Goal: Information Seeking & Learning: Learn about a topic

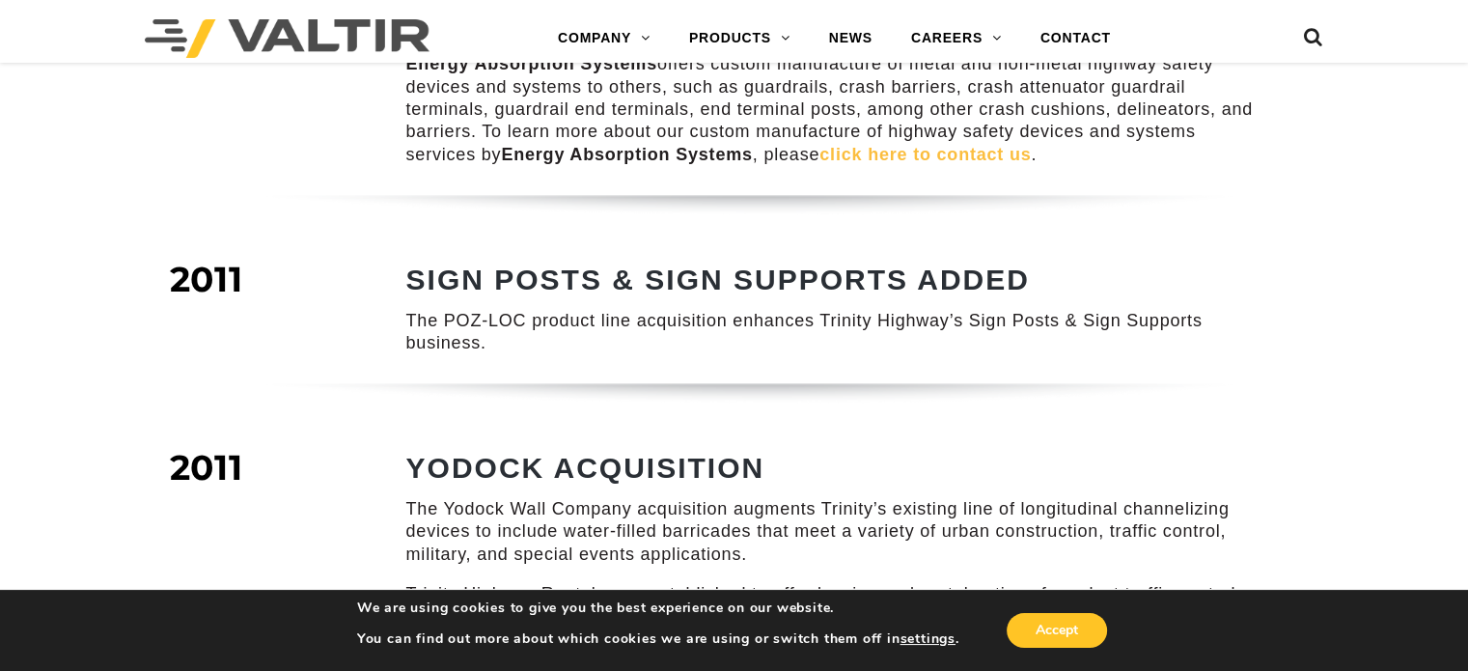
scroll to position [1980, 0]
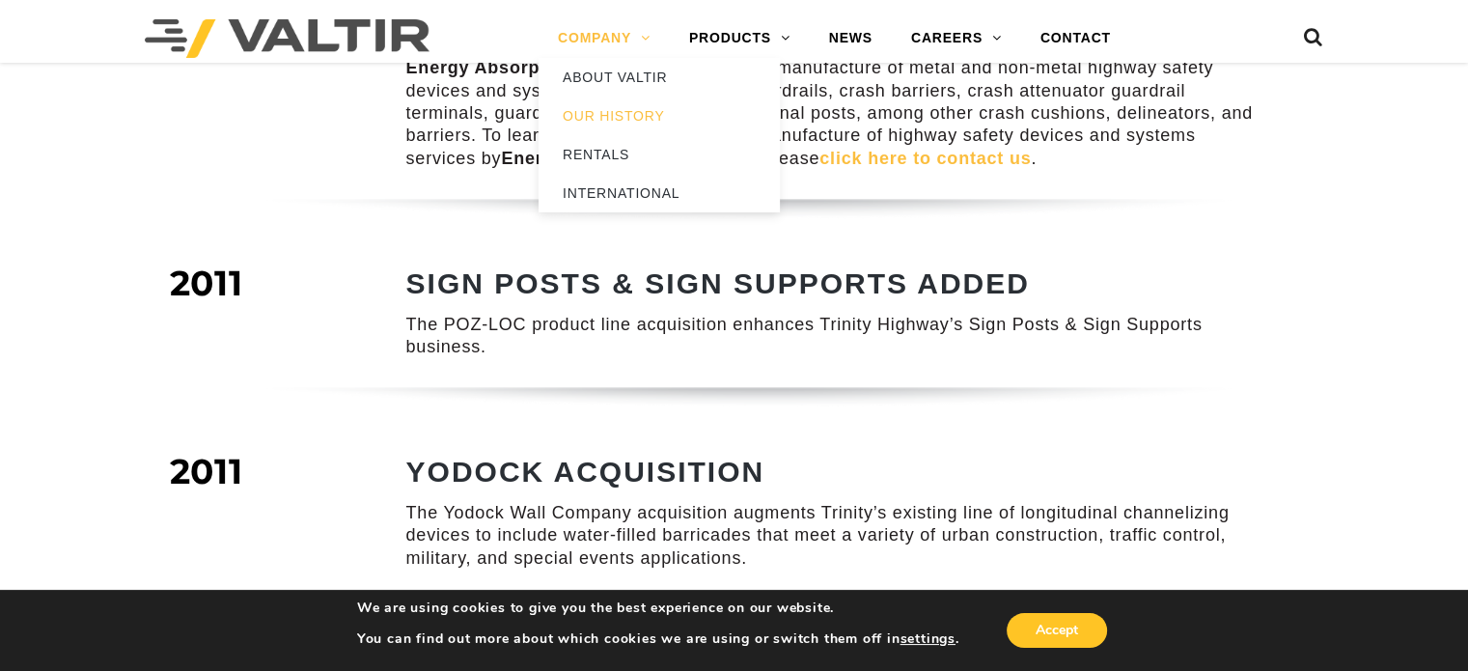
click at [621, 42] on link "COMPANY" at bounding box center [604, 38] width 131 height 39
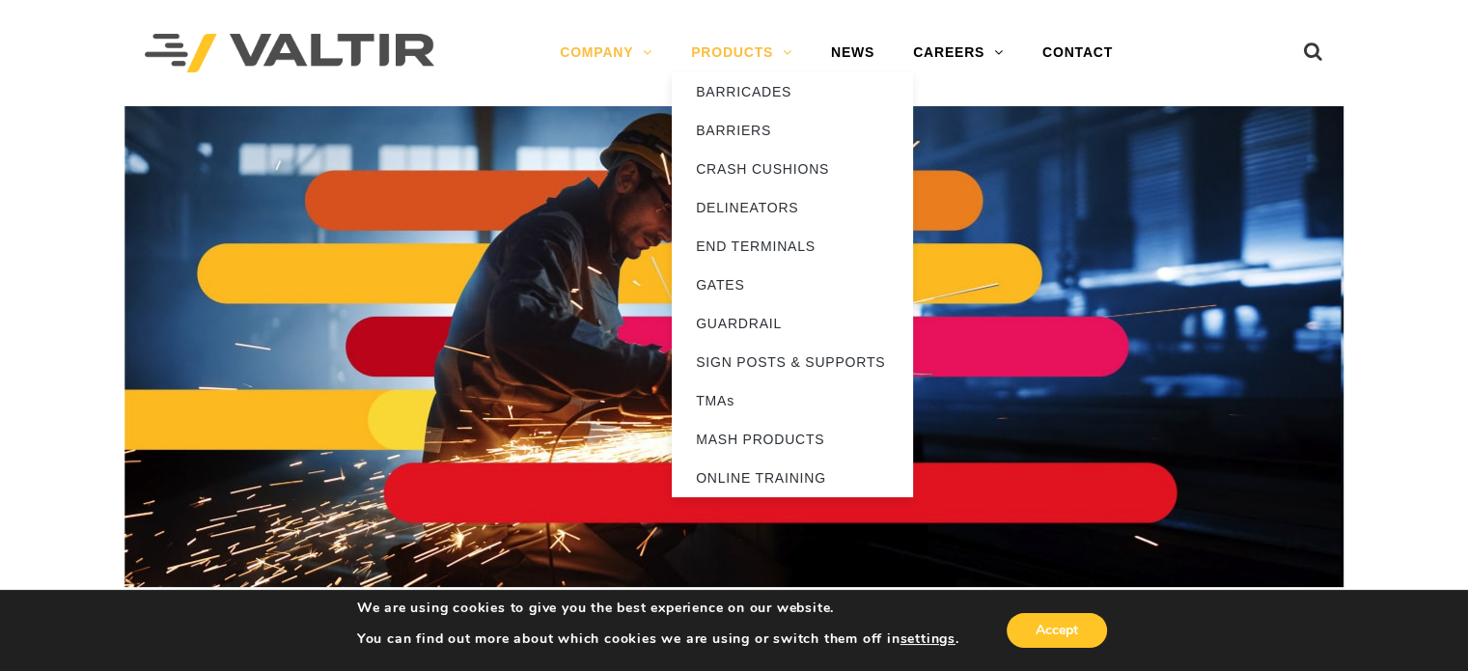
click at [755, 49] on link "PRODUCTS" at bounding box center [742, 53] width 140 height 39
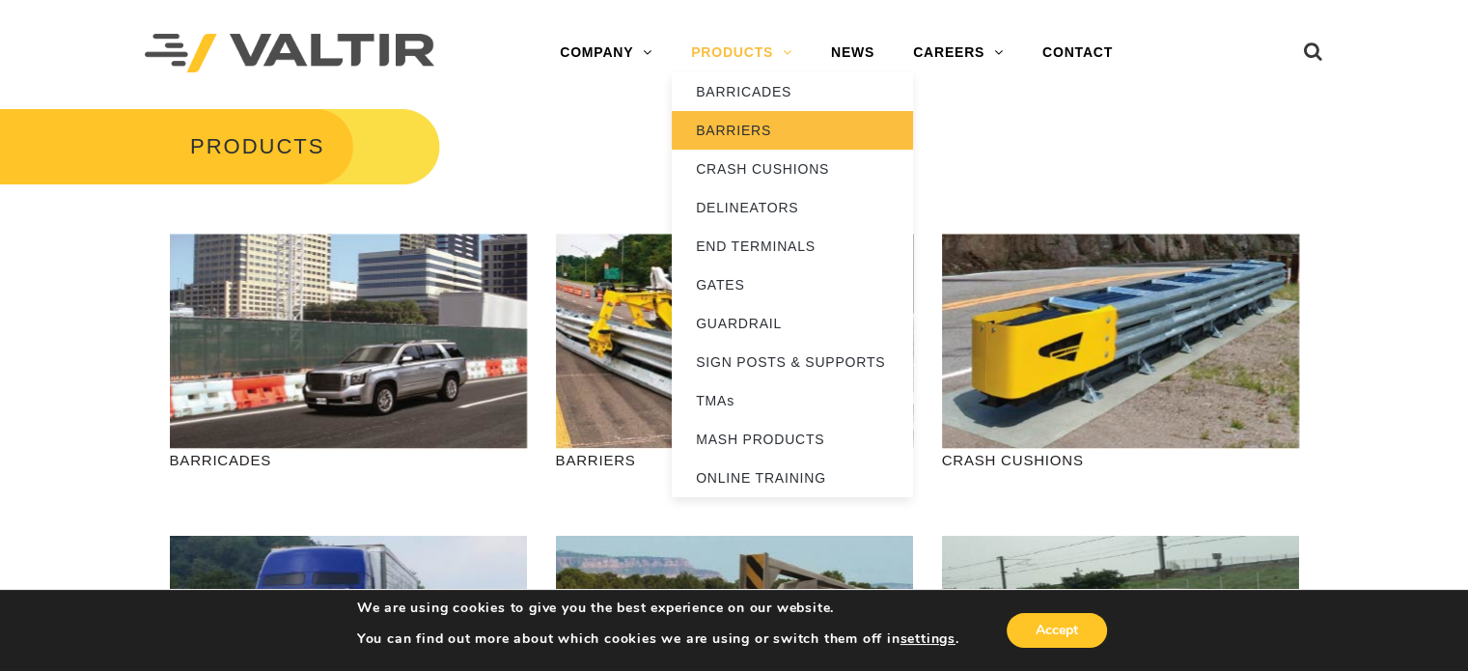
click at [750, 130] on link "BARRIERS" at bounding box center [792, 130] width 241 height 39
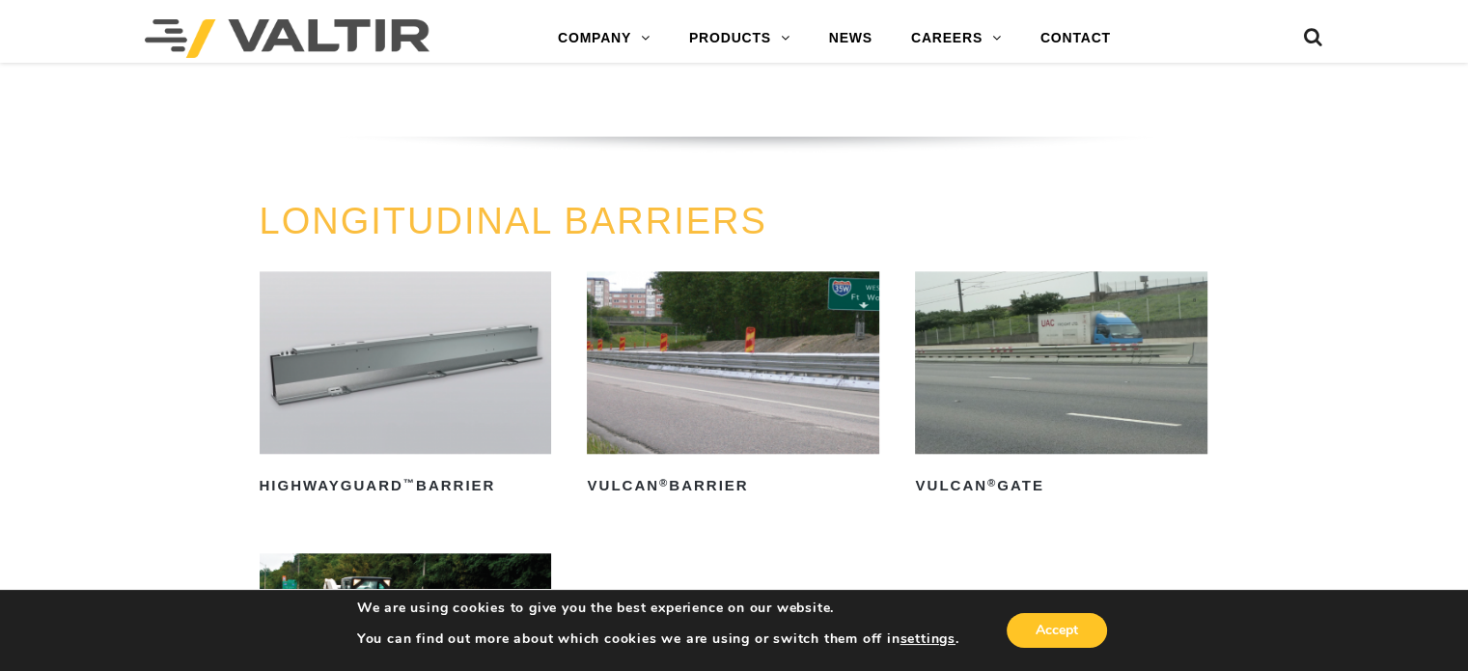
scroll to position [1856, 0]
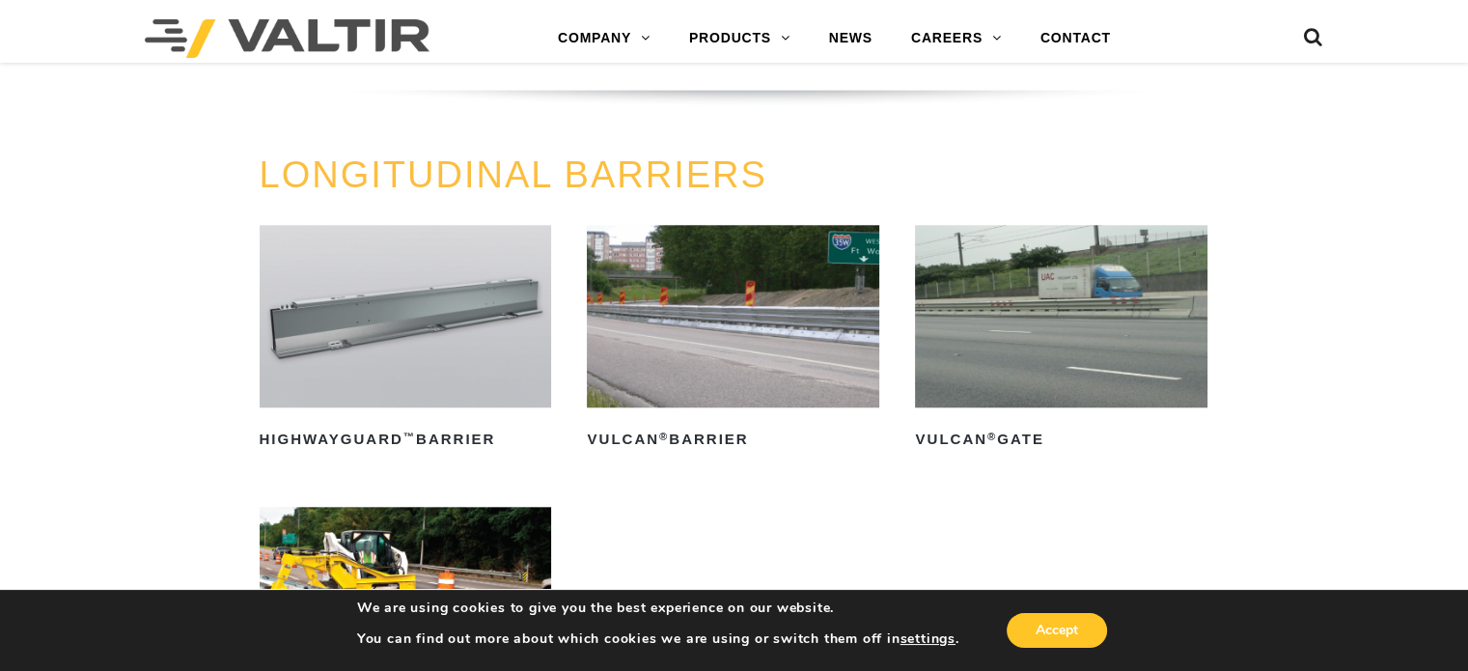
click at [370, 343] on img at bounding box center [406, 316] width 293 height 182
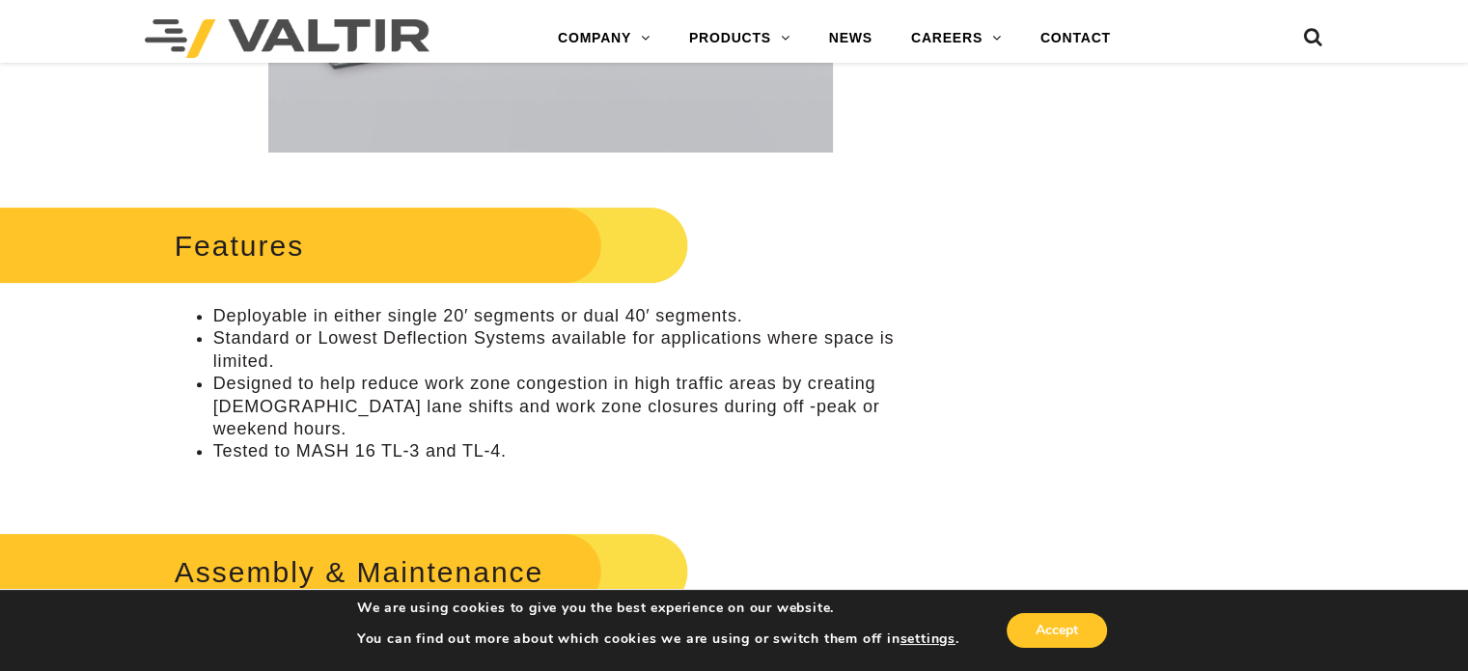
scroll to position [483, 0]
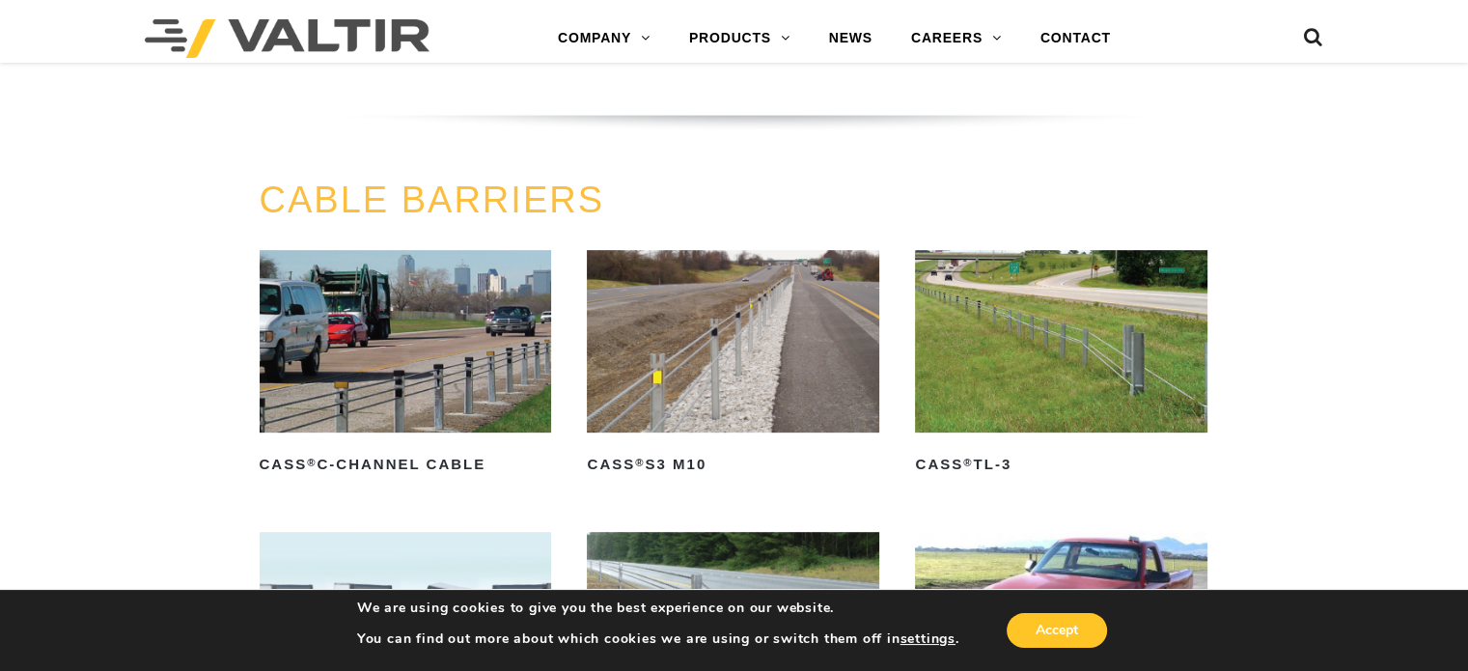
scroll to position [794, 0]
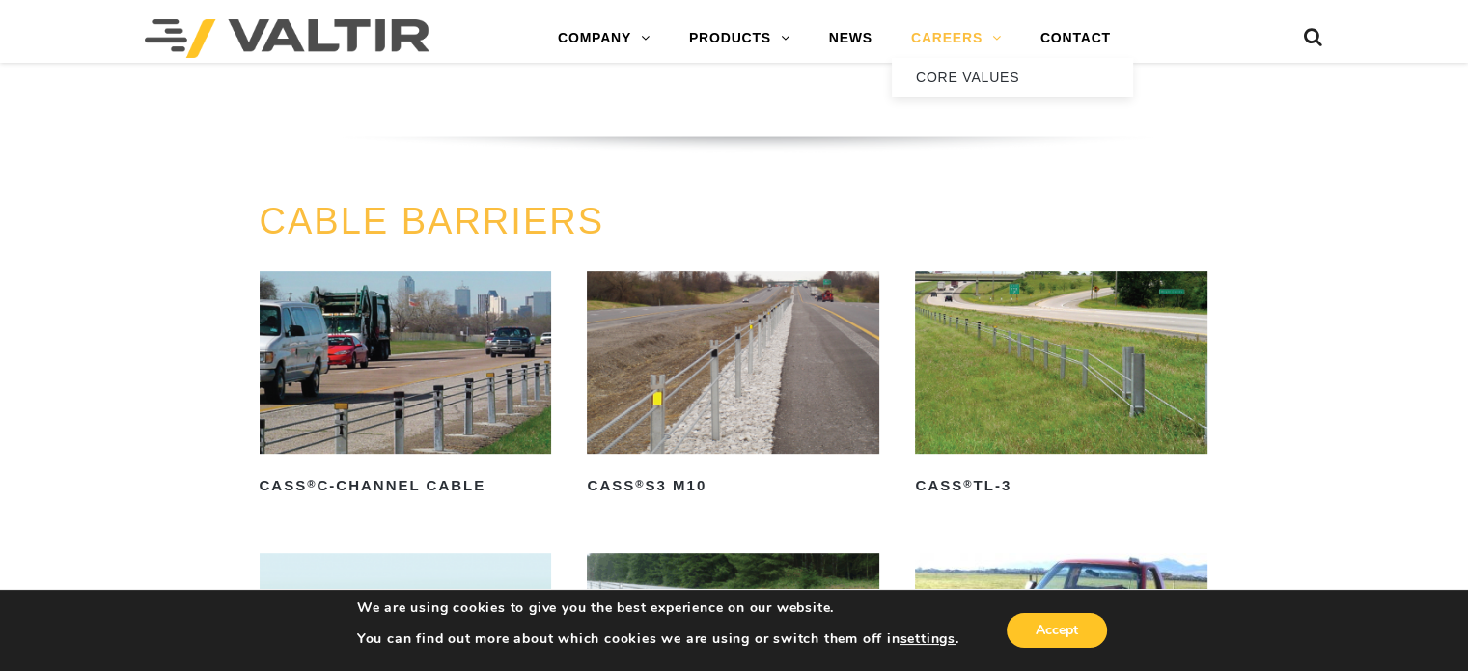
click at [939, 39] on link "CAREERS" at bounding box center [956, 38] width 129 height 39
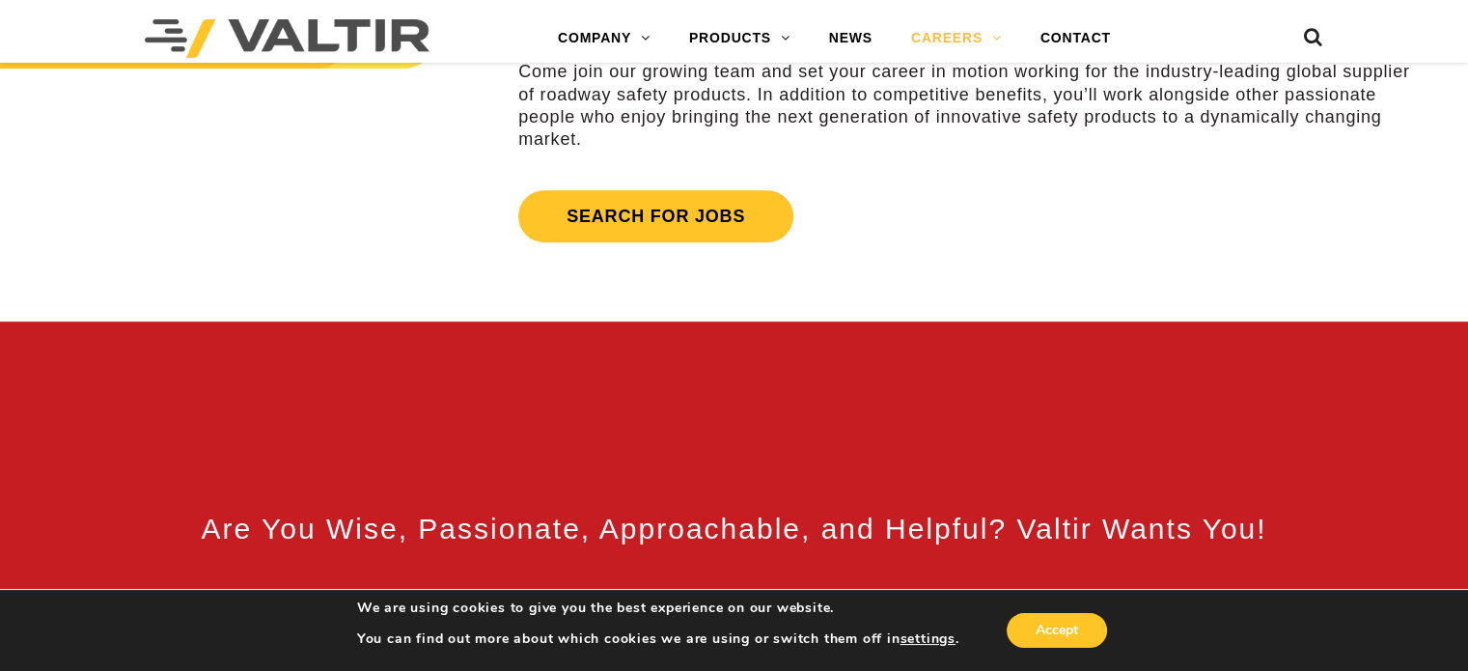
scroll to position [676, 0]
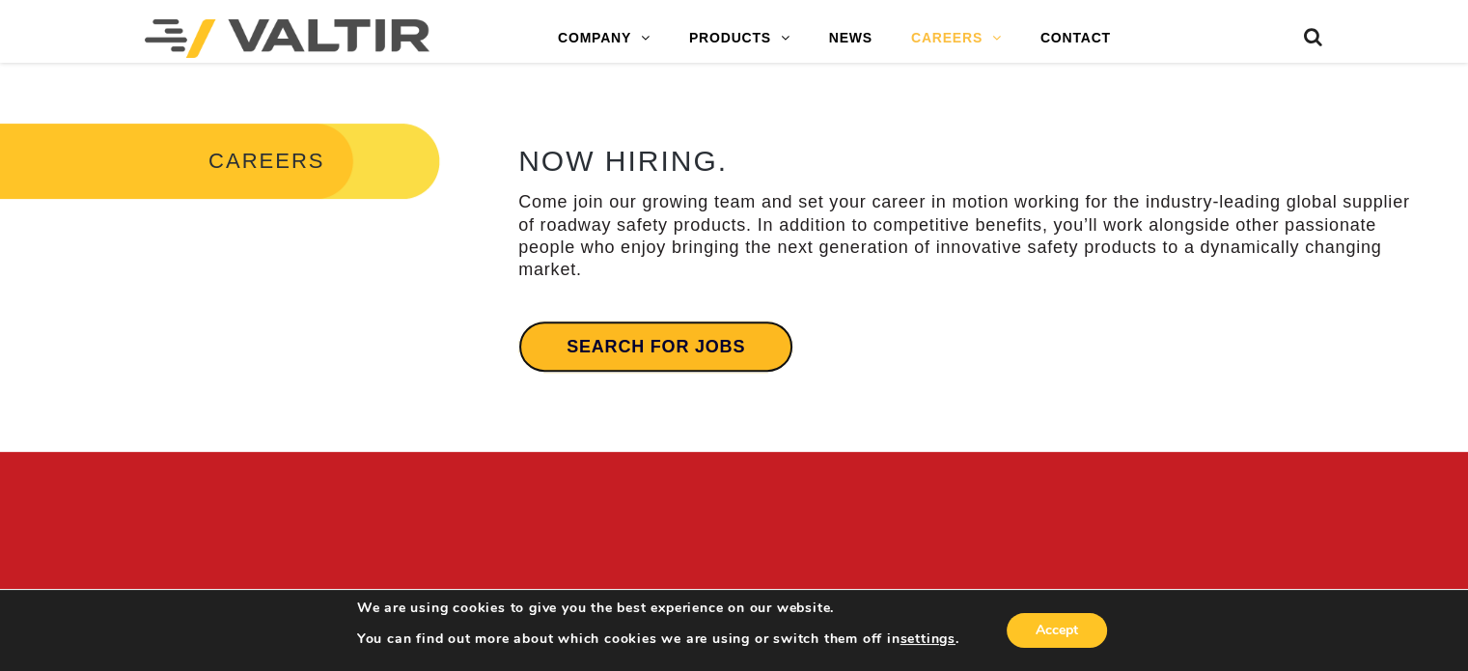
click at [611, 331] on link "Search for jobs" at bounding box center [655, 347] width 275 height 52
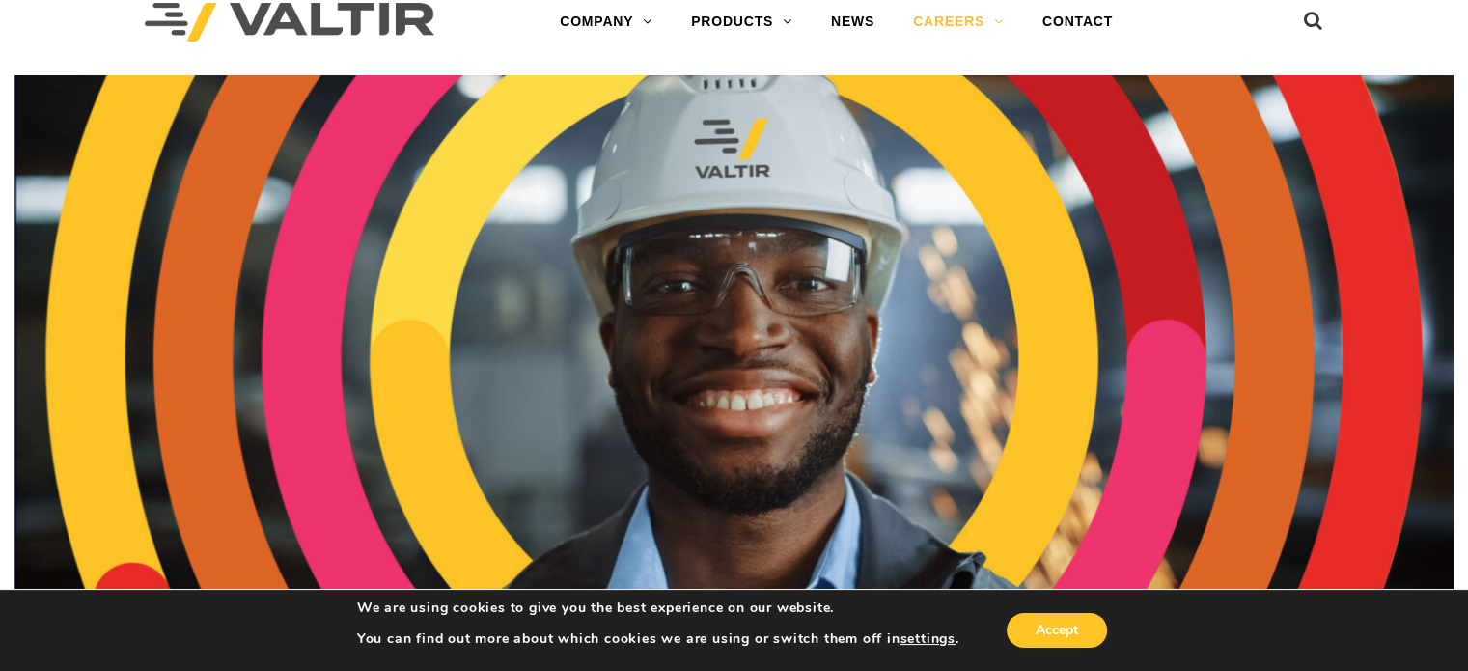
scroll to position [0, 0]
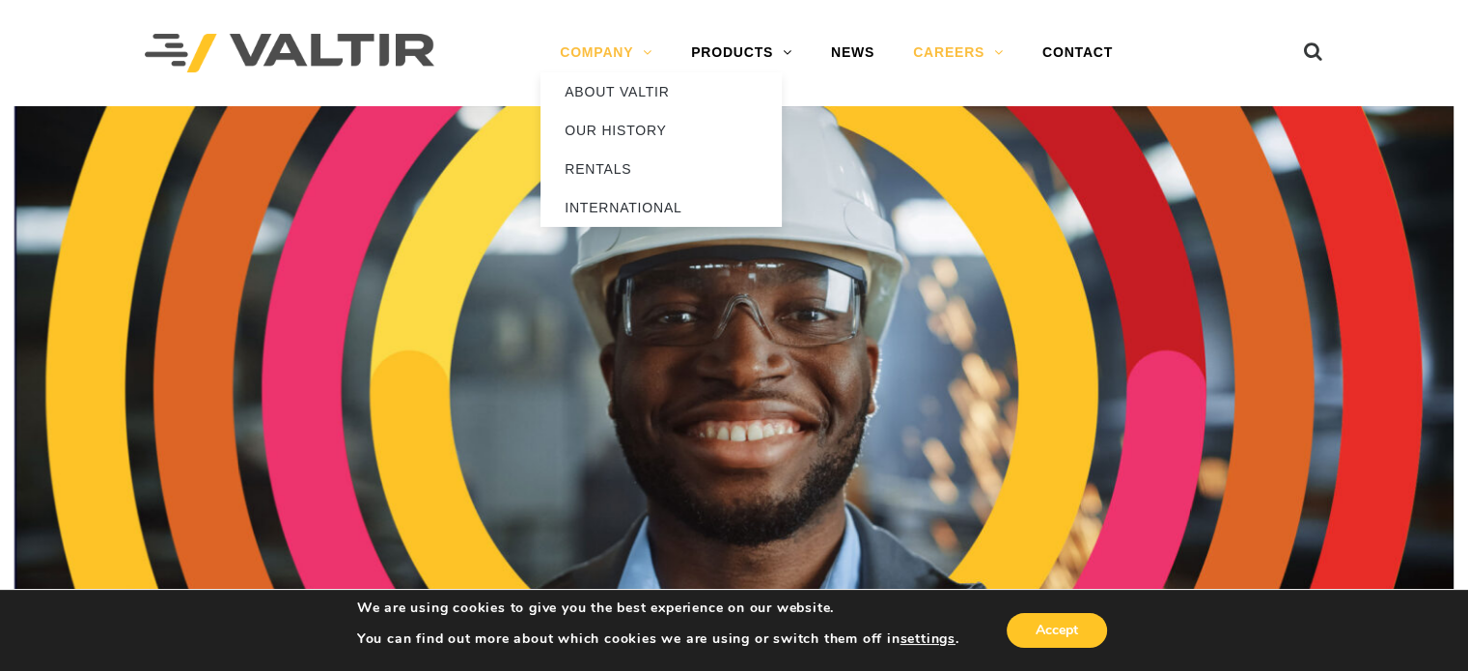
click at [607, 47] on link "COMPANY" at bounding box center [606, 53] width 131 height 39
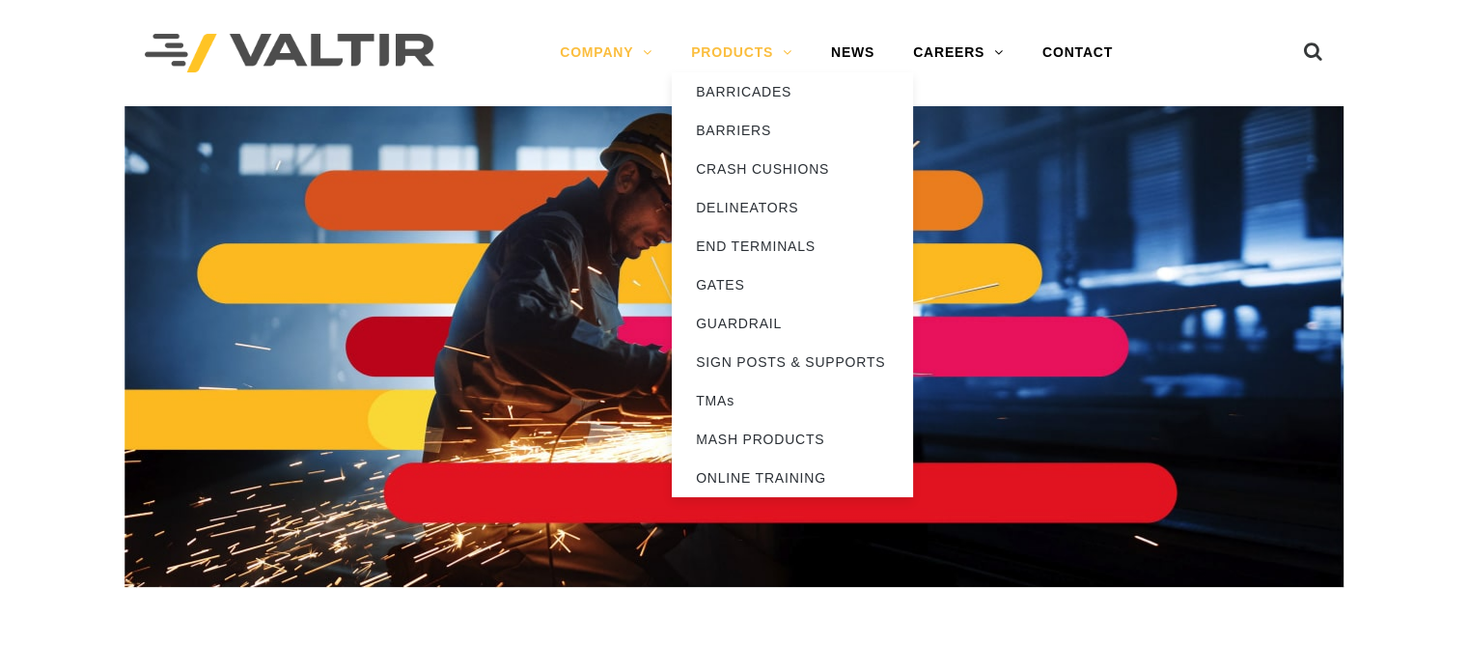
click at [738, 42] on link "PRODUCTS" at bounding box center [742, 53] width 140 height 39
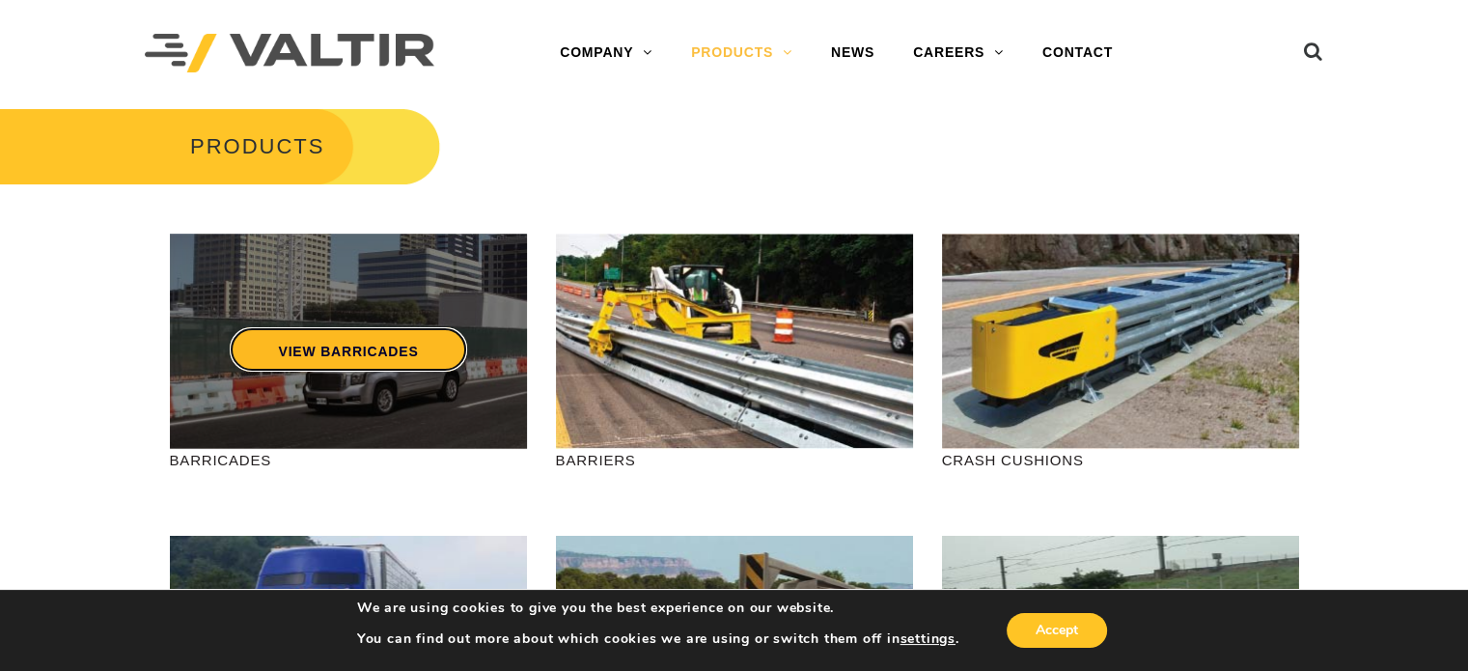
click at [343, 352] on link "VIEW BARRICADES" at bounding box center [348, 349] width 237 height 44
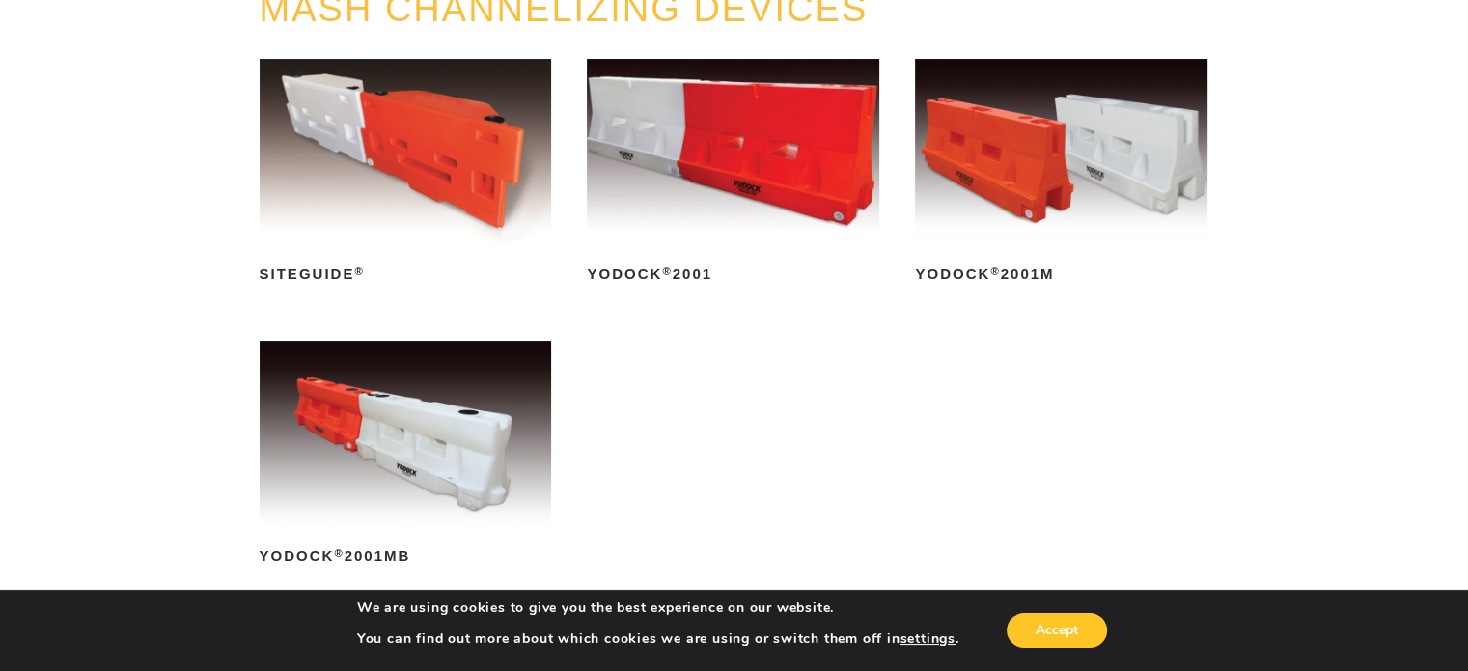
scroll to position [290, 0]
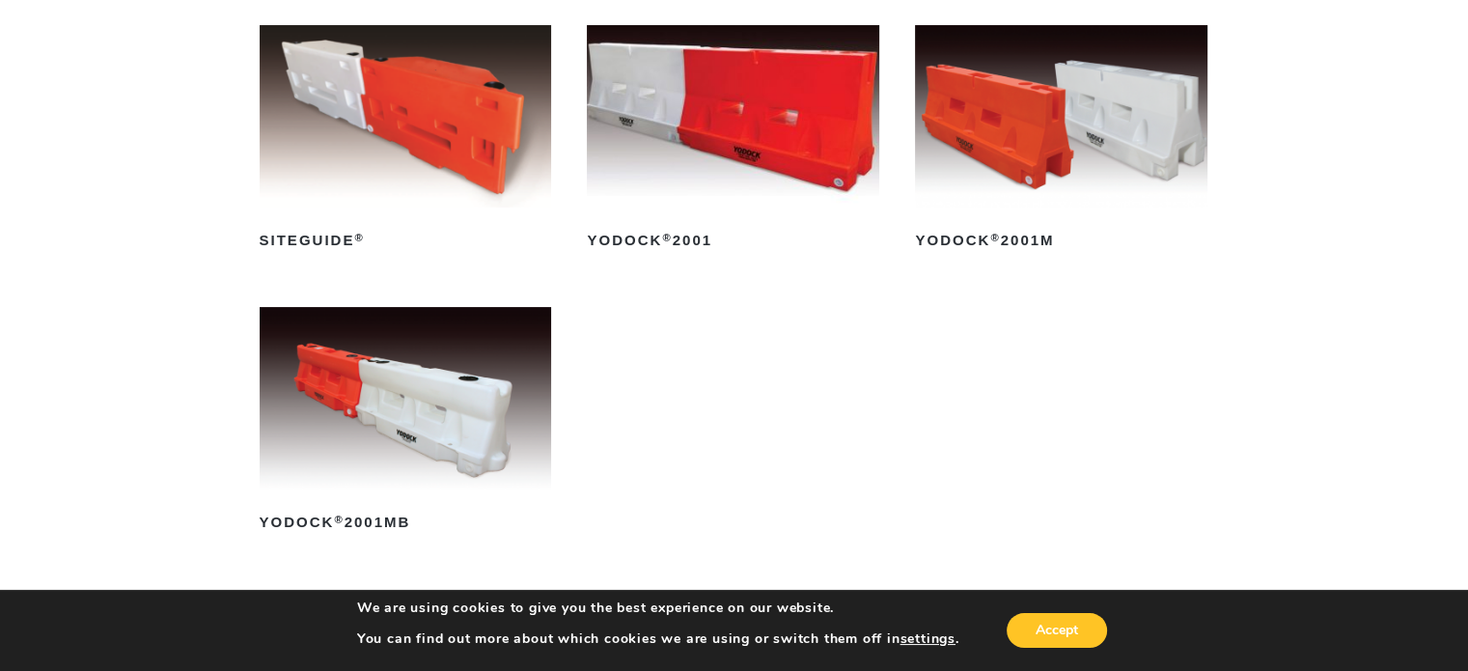
click at [405, 390] on img at bounding box center [406, 398] width 293 height 182
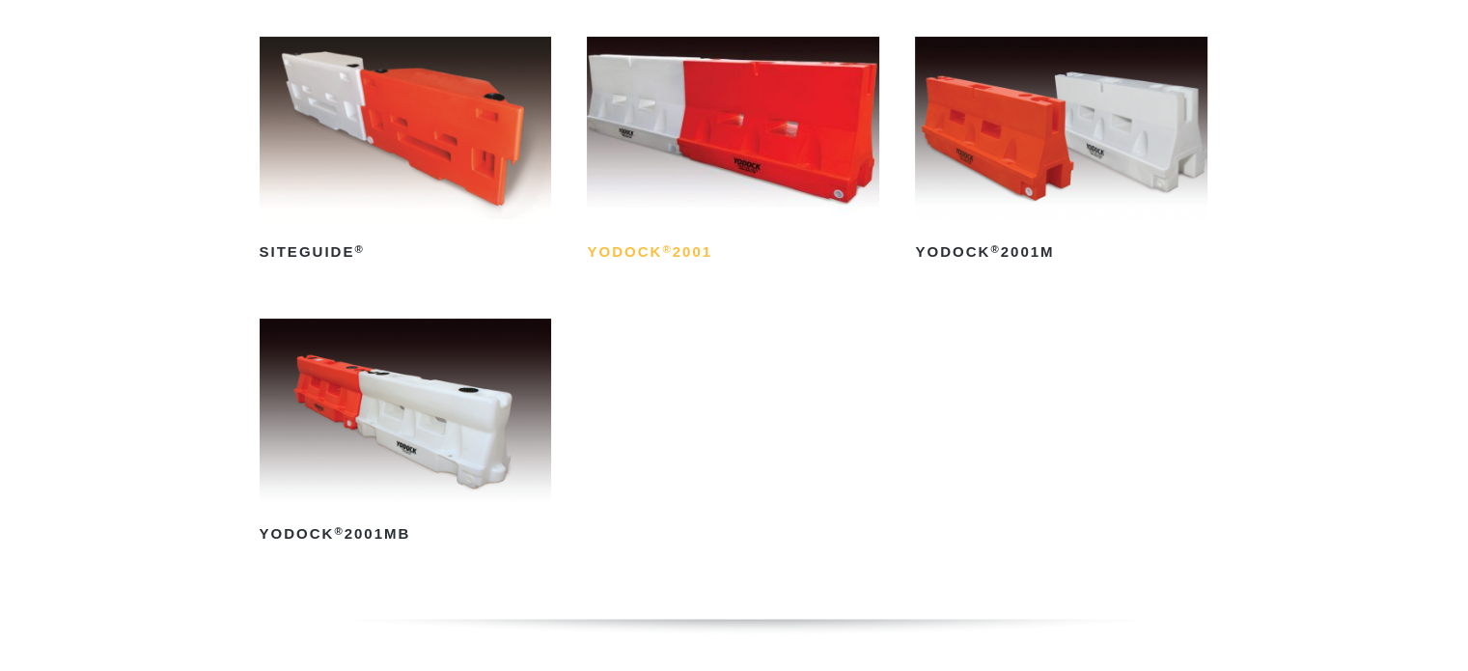
scroll to position [290, 0]
